Goal: Task Accomplishment & Management: Use online tool/utility

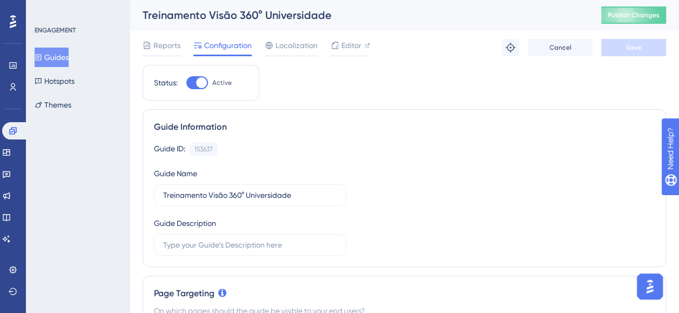
click at [378, 155] on div "Guide ID: 153637 Copy Guide Name Treinamento Visão 360° Universidade Guide Desc…" at bounding box center [404, 198] width 501 height 113
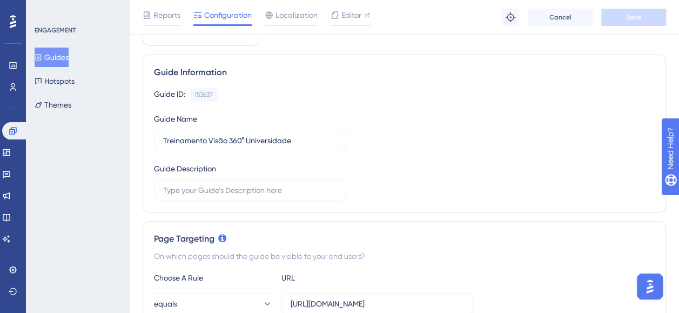
scroll to position [54, 0]
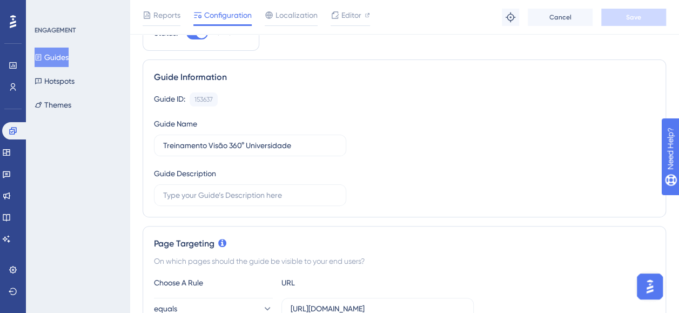
click at [292, 91] on div "Guide Information Guide ID: 153637 Copy Guide Name Treinamento Visão 360° Unive…" at bounding box center [404, 138] width 523 height 158
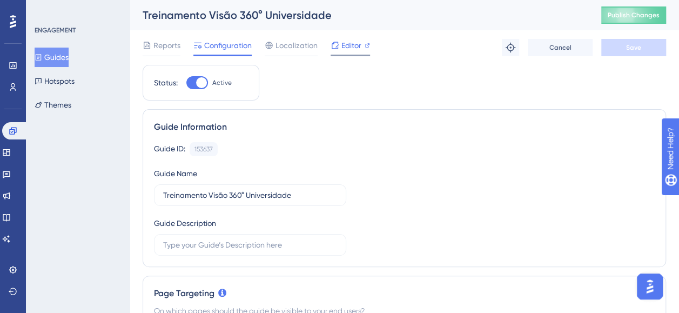
click at [349, 46] on span "Editor" at bounding box center [351, 45] width 20 height 13
click at [352, 42] on span "Editor" at bounding box center [351, 45] width 20 height 13
click at [164, 48] on span "Reports" at bounding box center [166, 45] width 27 height 13
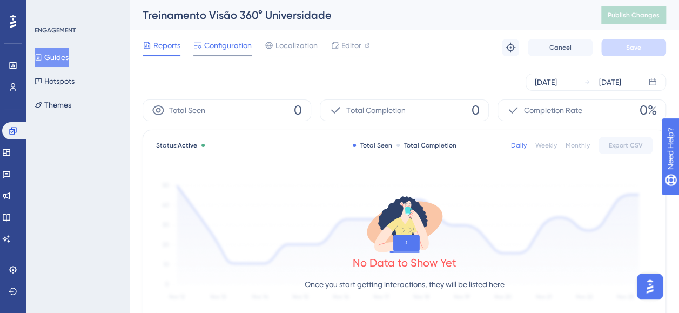
click at [226, 42] on span "Configuration" at bounding box center [228, 45] width 48 height 13
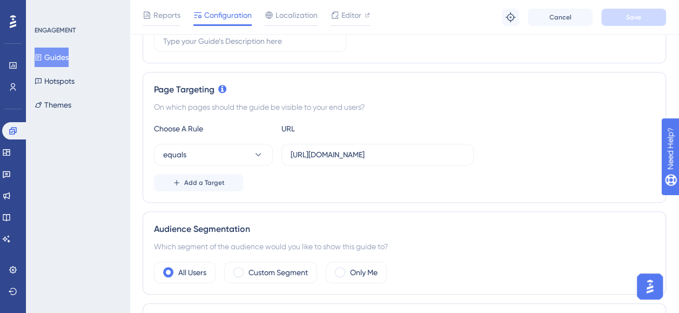
scroll to position [216, 0]
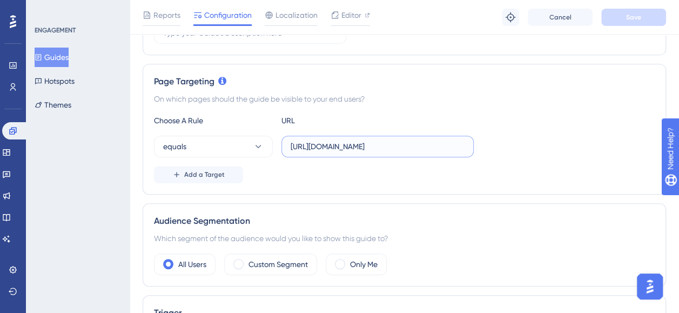
click at [402, 146] on input "[URL][DOMAIN_NAME]" at bounding box center [378, 146] width 174 height 12
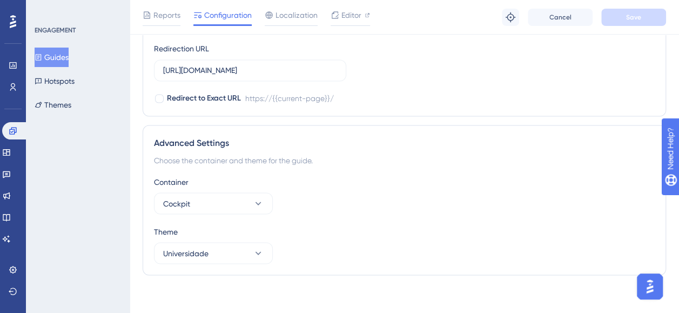
scroll to position [907, 0]
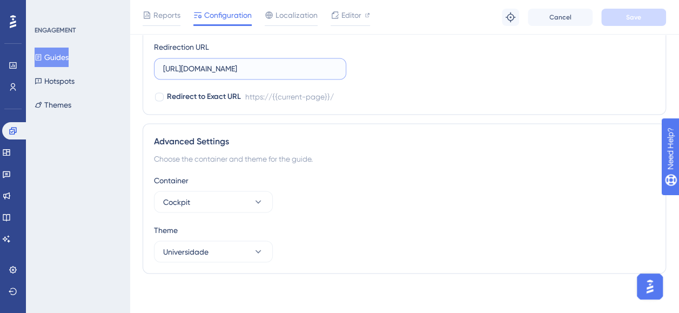
click at [275, 63] on input "[URL][DOMAIN_NAME]" at bounding box center [250, 69] width 174 height 12
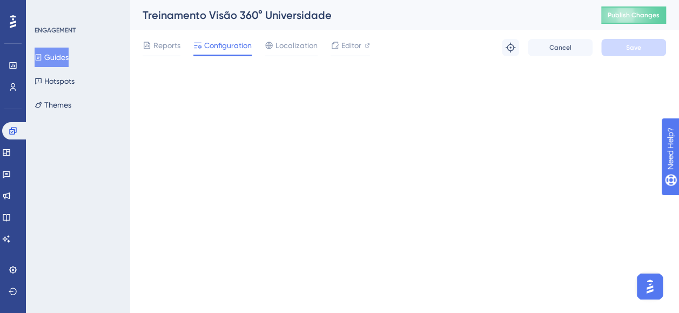
scroll to position [0, 0]
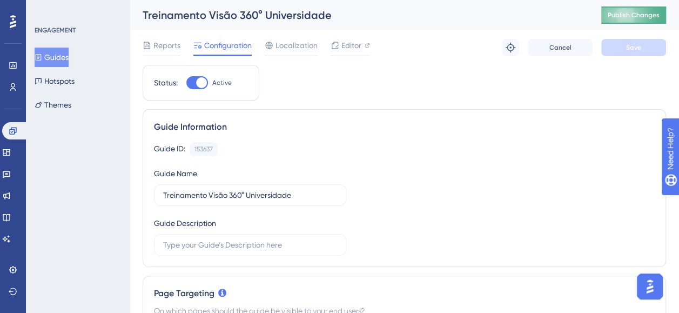
click at [634, 15] on button "Publish Changes" at bounding box center [633, 14] width 65 height 17
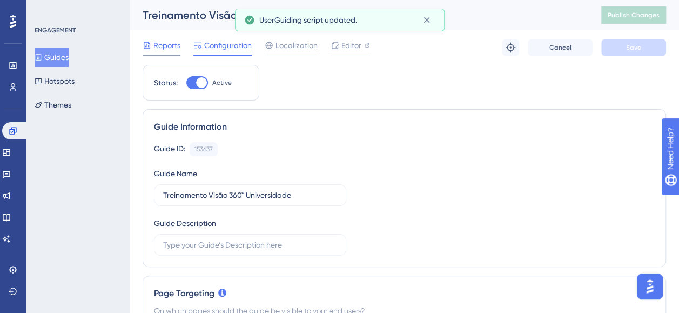
click at [167, 43] on span "Reports" at bounding box center [166, 45] width 27 height 13
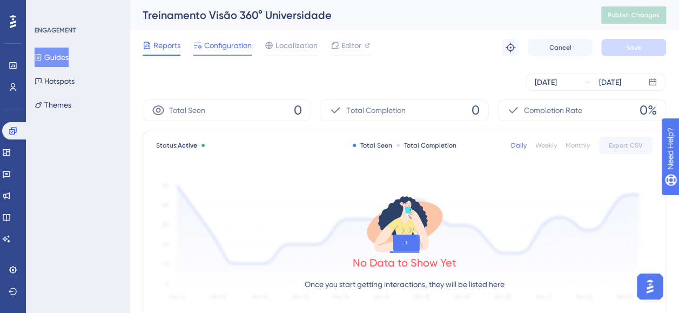
click at [235, 46] on span "Configuration" at bounding box center [228, 45] width 48 height 13
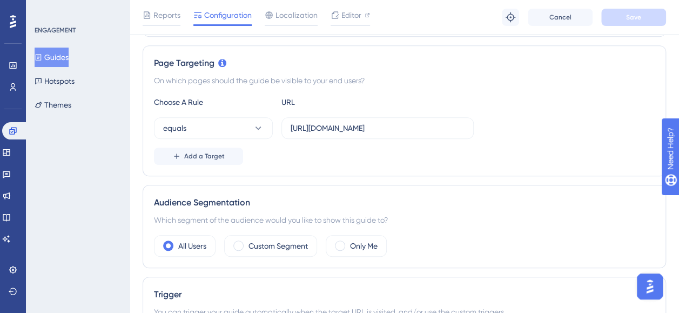
scroll to position [270, 0]
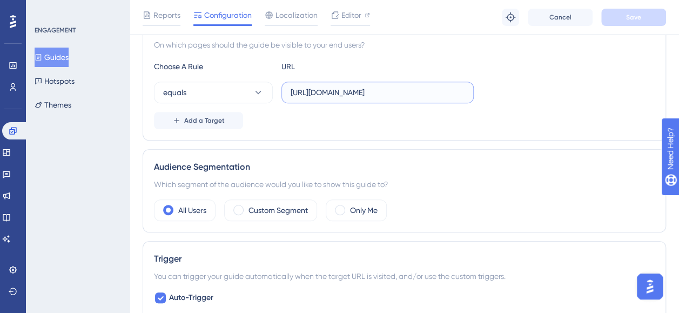
click at [324, 93] on input "[URL][DOMAIN_NAME]" at bounding box center [378, 92] width 174 height 12
click at [293, 90] on input "[URL][DOMAIN_NAME]" at bounding box center [378, 92] width 174 height 12
click at [288, 93] on label "[URL][DOMAIN_NAME]" at bounding box center [377, 93] width 192 height 22
click at [291, 93] on input "[URL][DOMAIN_NAME]" at bounding box center [378, 92] width 174 height 12
